Goal: Find specific page/section: Find specific page/section

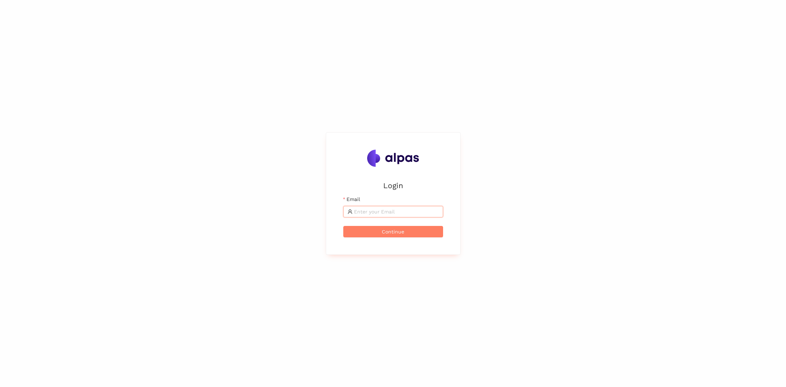
click at [393, 211] on input "Email" at bounding box center [396, 212] width 85 height 8
click at [0, 387] on com-1password-button at bounding box center [0, 387] width 0 height 0
click at [396, 213] on input "Email" at bounding box center [396, 212] width 85 height 8
type input "henri.huselstein@alpas.ai"
click at [390, 211] on input "Email" at bounding box center [396, 212] width 85 height 8
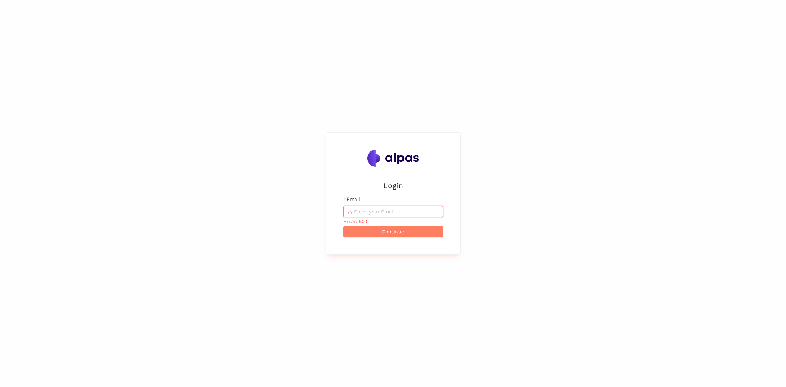
type input "henri.huselstein@alpas.ai"
click at [400, 211] on input "Email" at bounding box center [396, 212] width 85 height 8
type input "[PERSON_NAME][EMAIL_ADDRESS]"
click at [392, 210] on input "Email" at bounding box center [396, 212] width 85 height 8
type input "henri@alpas.ai"
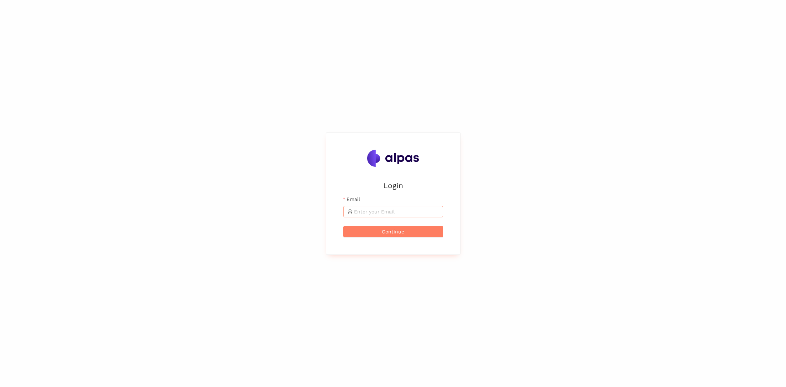
click at [380, 212] on input "Email" at bounding box center [396, 212] width 85 height 8
type input "henri.huselstein@alpas.ai"
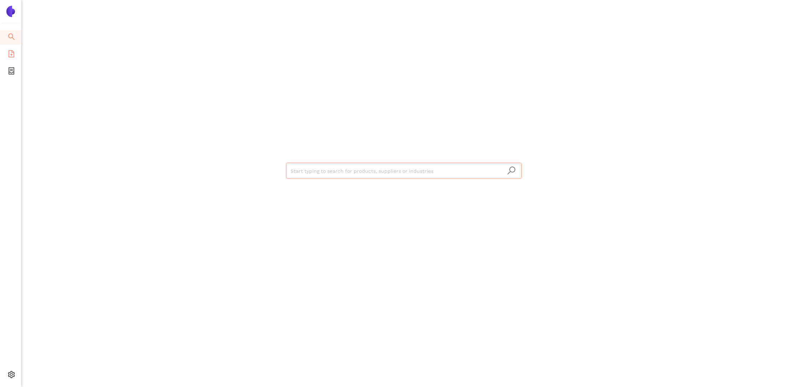
click at [17, 49] on li "eSourcing Templates" at bounding box center [10, 54] width 21 height 14
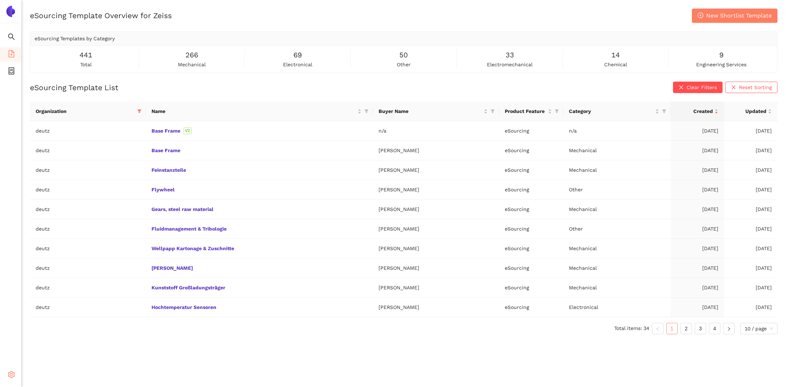
click at [15, 372] on icon "setting" at bounding box center [11, 374] width 7 height 7
click at [56, 372] on li "Logout" at bounding box center [50, 375] width 59 height 14
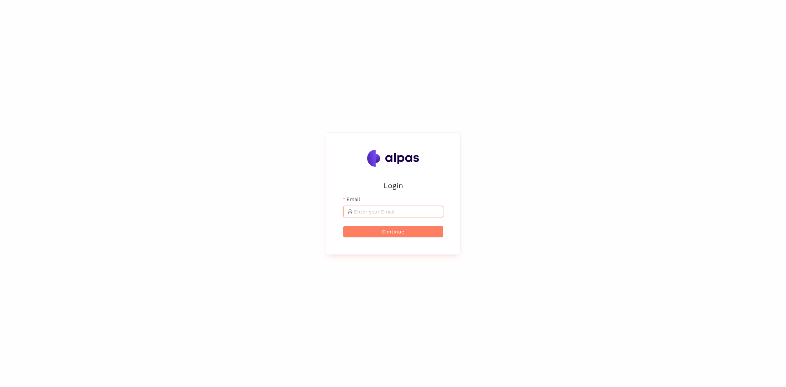
click at [382, 211] on input "Email" at bounding box center [396, 212] width 85 height 8
type input "henri@alpas.ai"
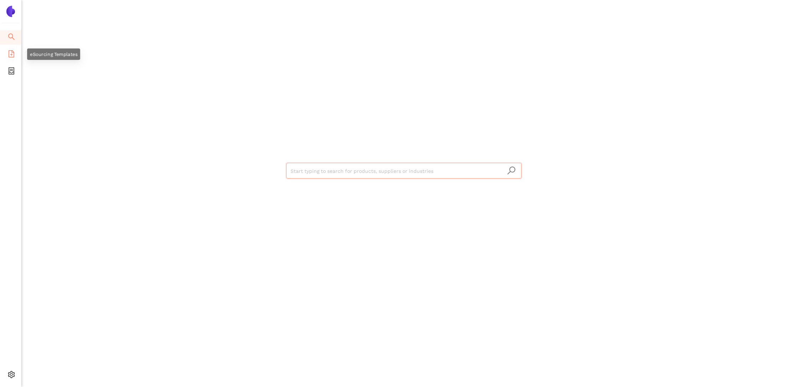
click at [12, 56] on icon "file-add" at bounding box center [11, 53] width 7 height 7
